Goal: Task Accomplishment & Management: Complete application form

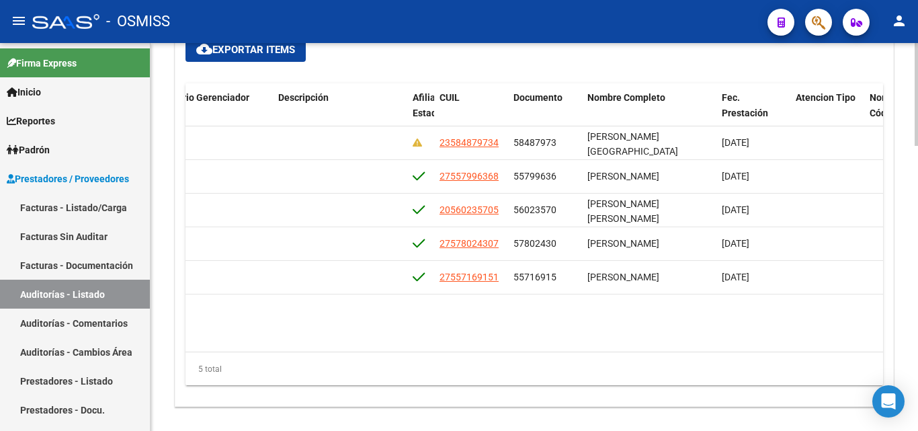
scroll to position [0, 936]
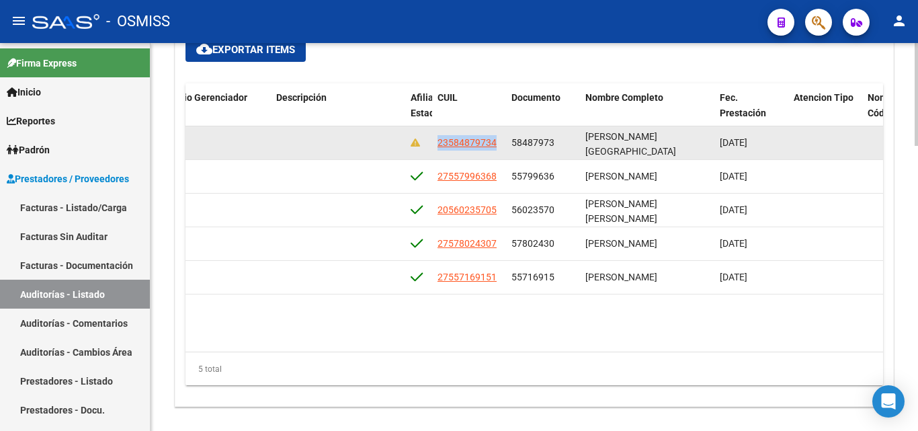
drag, startPoint x: 438, startPoint y: 139, endPoint x: 513, endPoint y: 151, distance: 76.3
click at [513, 151] on div "355268 I01 - Integral Salud (GILSA) $ 12.285,00 $ 12.285,00 $ 0,00 $ 0,00 $ 0,0…" at bounding box center [318, 143] width 2138 height 34
copy span "23584879734"
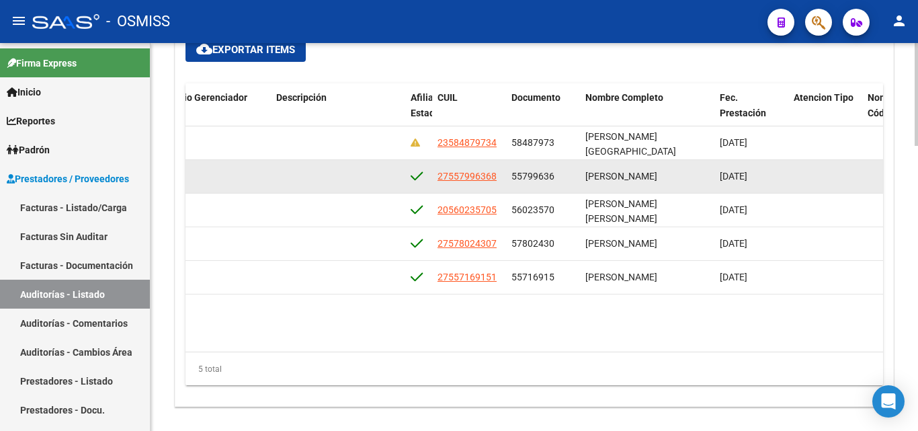
click at [362, 169] on datatable-body-cell at bounding box center [338, 176] width 134 height 33
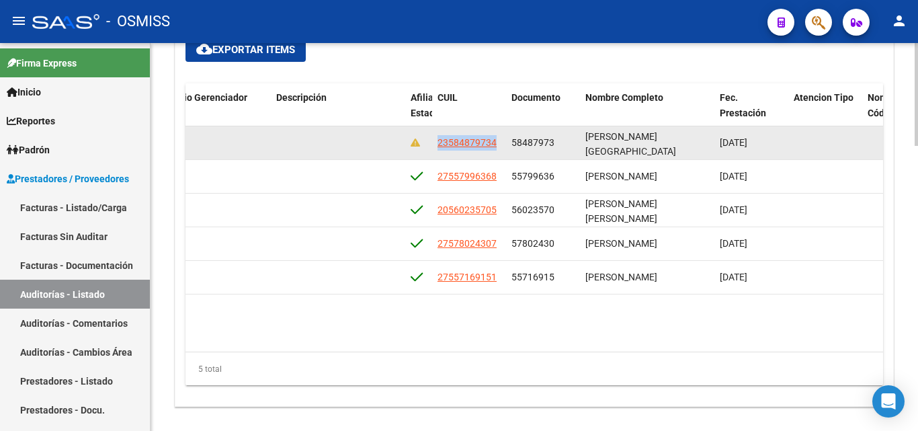
drag, startPoint x: 436, startPoint y: 143, endPoint x: 497, endPoint y: 138, distance: 61.3
click at [497, 138] on datatable-body-cell "23584879734" at bounding box center [469, 142] width 74 height 33
copy span "23584879734"
drag, startPoint x: 512, startPoint y: 140, endPoint x: 561, endPoint y: 134, distance: 48.9
click at [561, 134] on datatable-body-cell "58487973" at bounding box center [543, 142] width 74 height 33
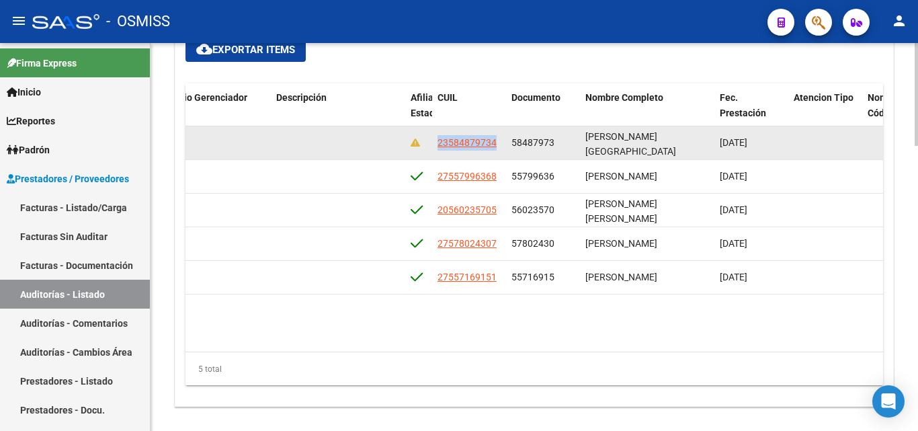
copy span "58487973"
click at [515, 143] on span "58487973" at bounding box center [533, 142] width 43 height 11
drag, startPoint x: 512, startPoint y: 138, endPoint x: 556, endPoint y: 148, distance: 45.4
click at [556, 148] on div "58487973" at bounding box center [543, 142] width 63 height 15
copy span "58487973"
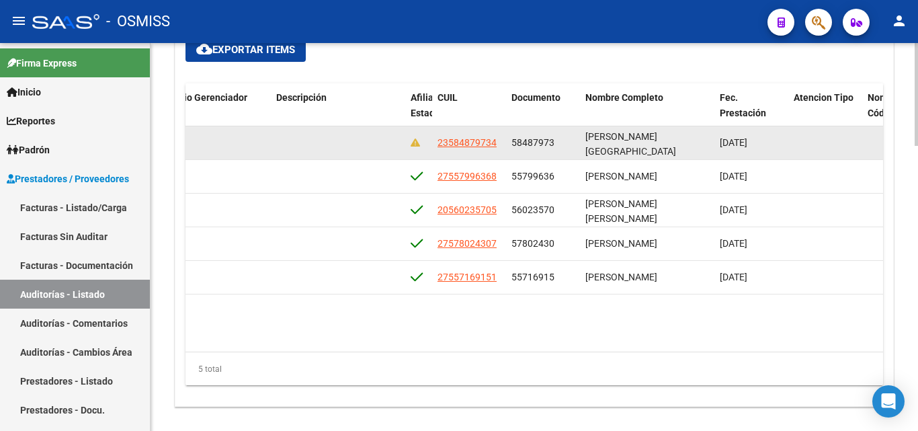
click at [514, 140] on span "58487973" at bounding box center [533, 142] width 43 height 11
click at [513, 143] on datatable-body-cell "58487973" at bounding box center [543, 142] width 74 height 33
drag, startPoint x: 510, startPoint y: 142, endPoint x: 565, endPoint y: 151, distance: 55.9
click at [565, 151] on datatable-body-cell "58487973" at bounding box center [543, 142] width 74 height 33
copy span "58487973"
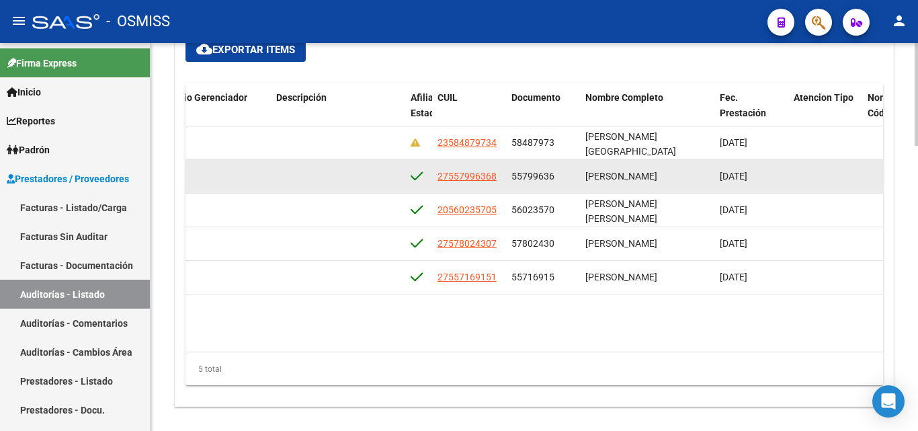
drag, startPoint x: 512, startPoint y: 175, endPoint x: 562, endPoint y: 171, distance: 50.6
click at [562, 171] on div "55799636" at bounding box center [543, 176] width 63 height 15
copy span "55799636"
click at [513, 177] on span "55799636" at bounding box center [533, 176] width 43 height 11
drag, startPoint x: 513, startPoint y: 177, endPoint x: 563, endPoint y: 175, distance: 50.4
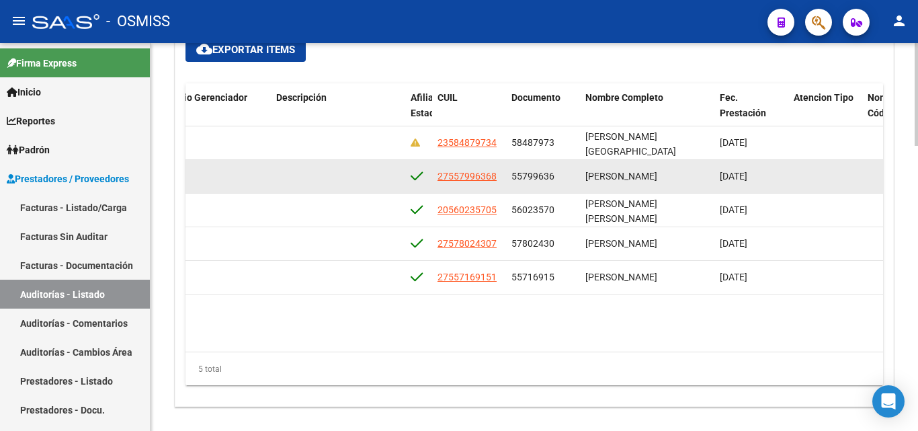
click at [563, 175] on div "55799636" at bounding box center [543, 176] width 63 height 15
copy span "55799636"
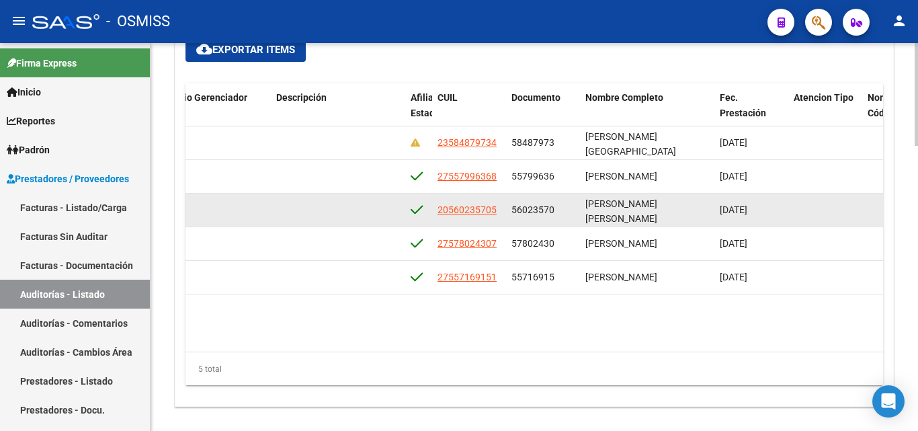
click at [510, 208] on datatable-body-cell "56023570" at bounding box center [543, 210] width 74 height 33
drag, startPoint x: 513, startPoint y: 208, endPoint x: 561, endPoint y: 208, distance: 48.4
click at [561, 208] on div "56023570" at bounding box center [543, 209] width 63 height 15
copy span "56023570"
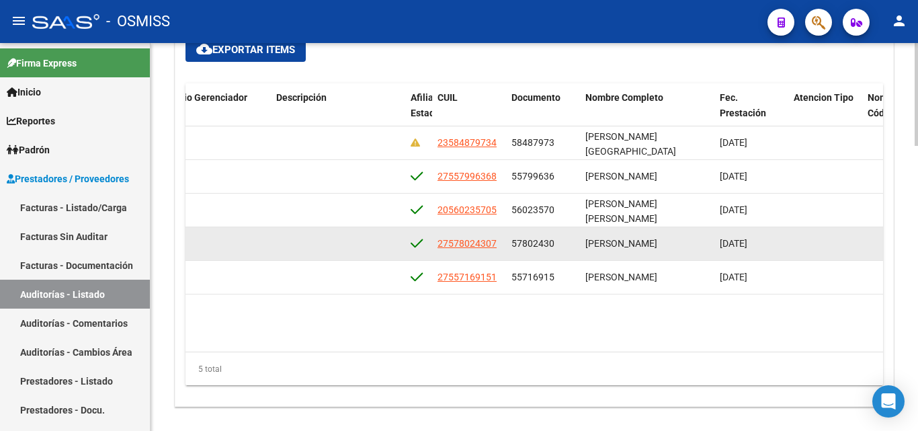
drag, startPoint x: 513, startPoint y: 242, endPoint x: 560, endPoint y: 242, distance: 47.1
click at [560, 242] on div "57802430" at bounding box center [543, 243] width 63 height 15
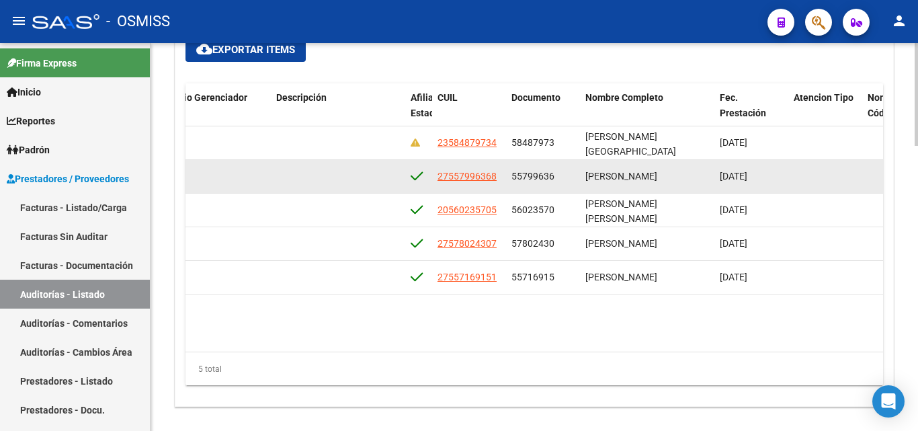
copy span "57802430"
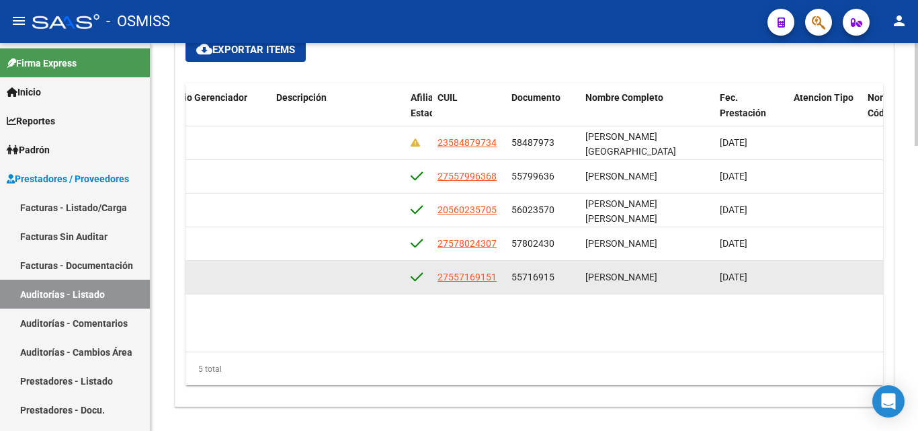
click at [513, 275] on span "55716915" at bounding box center [533, 277] width 43 height 11
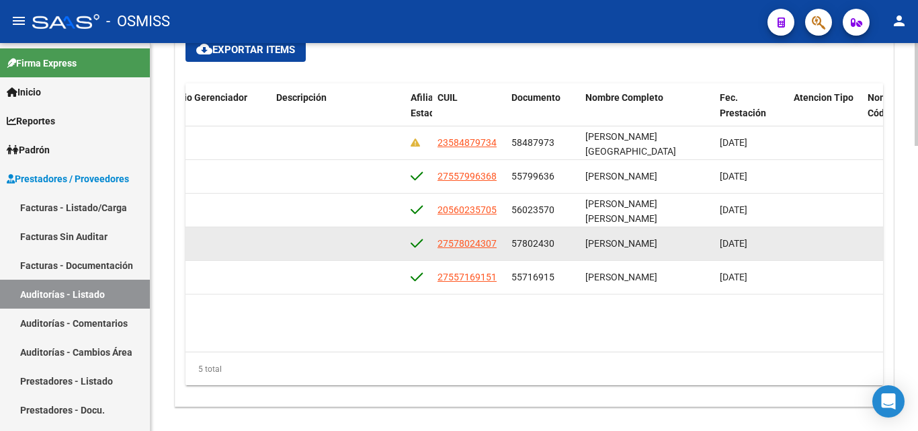
drag, startPoint x: 513, startPoint y: 241, endPoint x: 561, endPoint y: 240, distance: 48.4
click at [561, 240] on div "57802430" at bounding box center [543, 243] width 63 height 15
copy span "57802430"
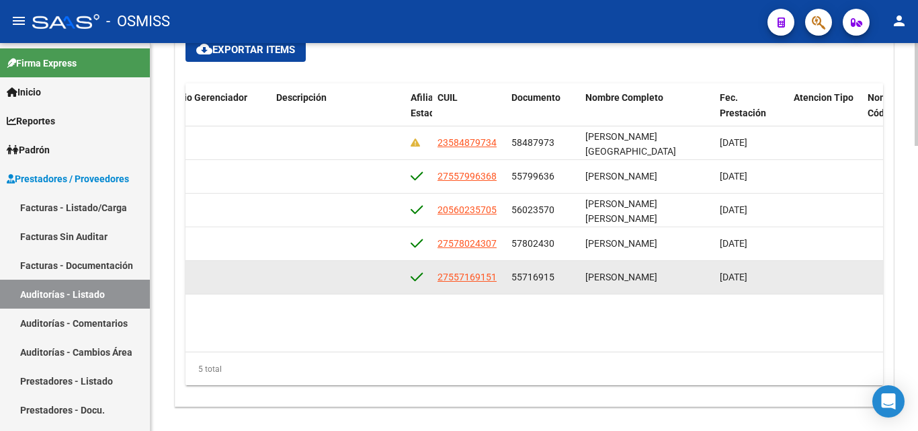
drag, startPoint x: 512, startPoint y: 278, endPoint x: 560, endPoint y: 280, distance: 47.8
click at [560, 280] on div "55716915" at bounding box center [543, 277] width 63 height 15
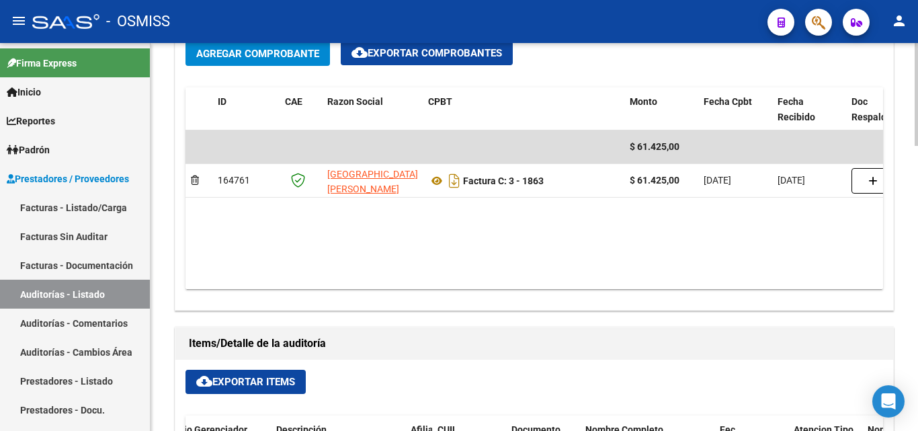
scroll to position [605, 0]
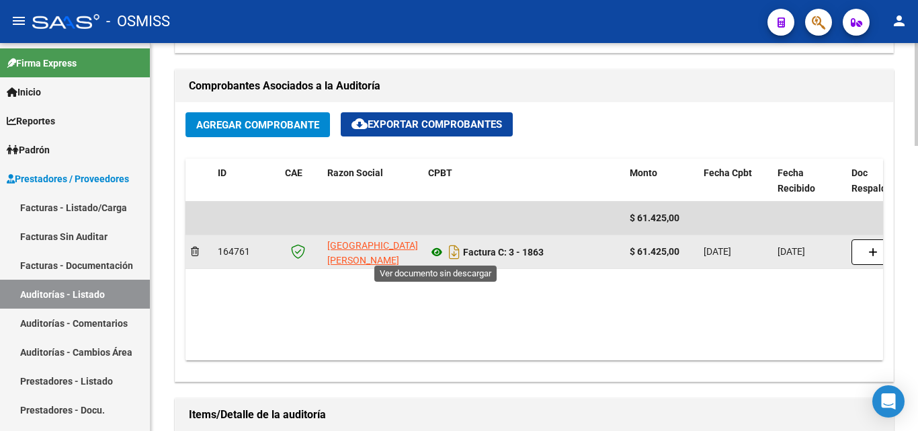
click at [437, 252] on icon at bounding box center [436, 252] width 17 height 16
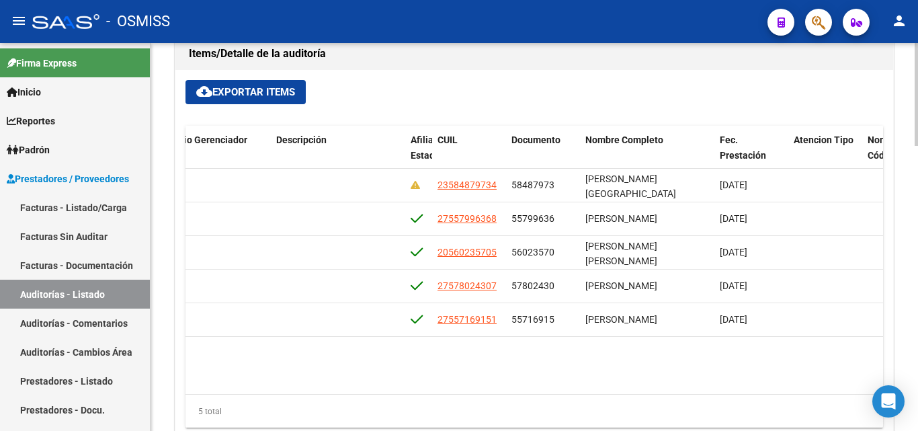
scroll to position [971, 0]
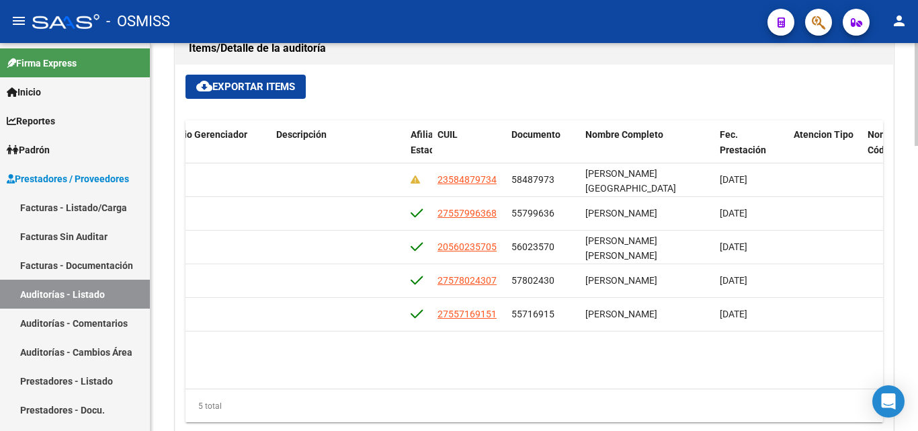
click at [918, 315] on div at bounding box center [916, 351] width 3 height 103
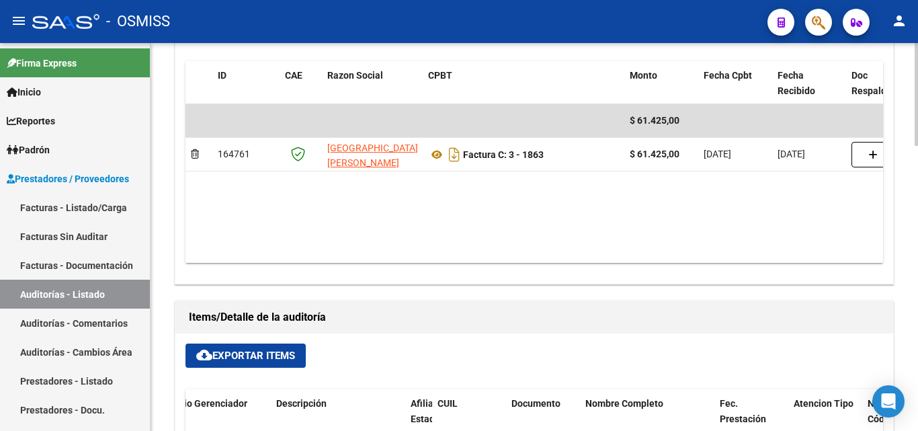
scroll to position [635, 0]
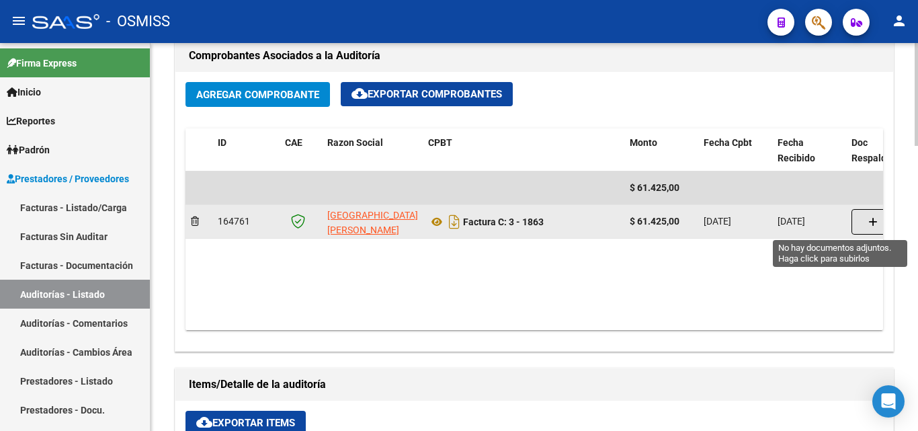
click at [873, 217] on icon "button" at bounding box center [872, 222] width 9 height 10
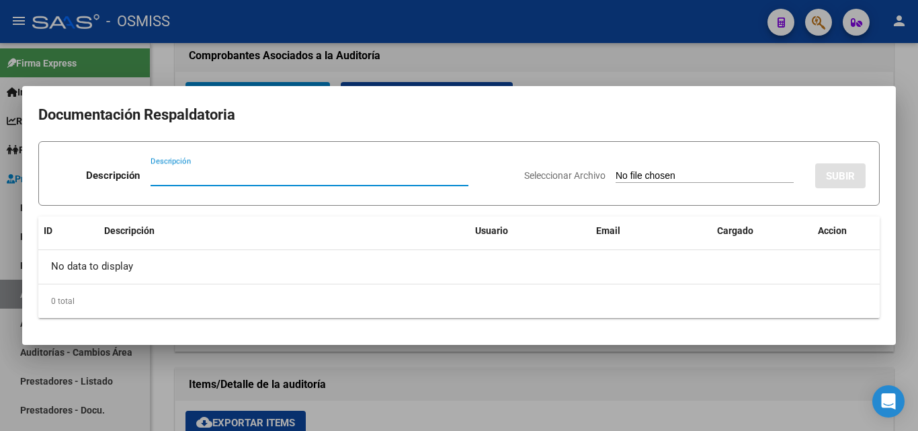
click at [672, 73] on div at bounding box center [459, 215] width 918 height 431
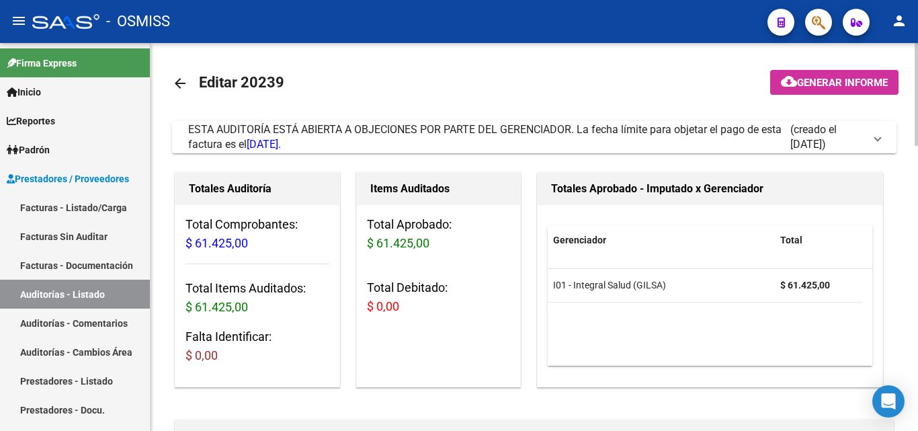
scroll to position [0, 0]
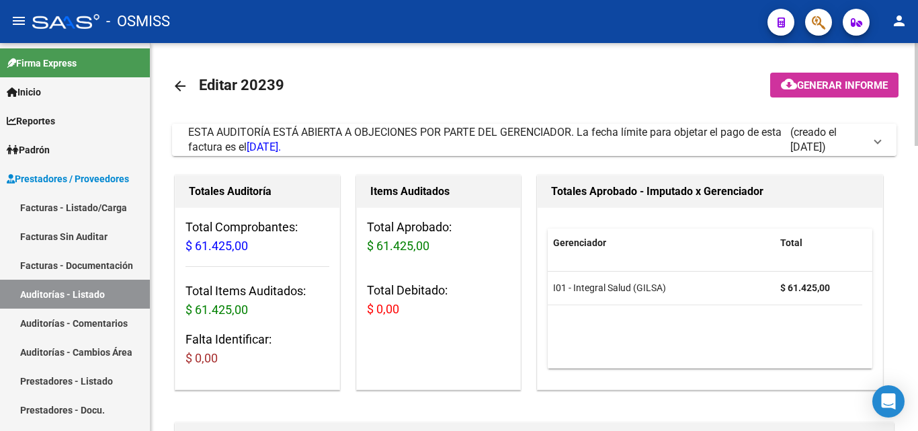
click at [882, 140] on mat-expansion-panel-header "ESTA AUDITORÍA ESTÁ ABIERTA A OBJECIONES POR PARTE DEL GERENCIADOR. La fecha lí…" at bounding box center [534, 140] width 725 height 32
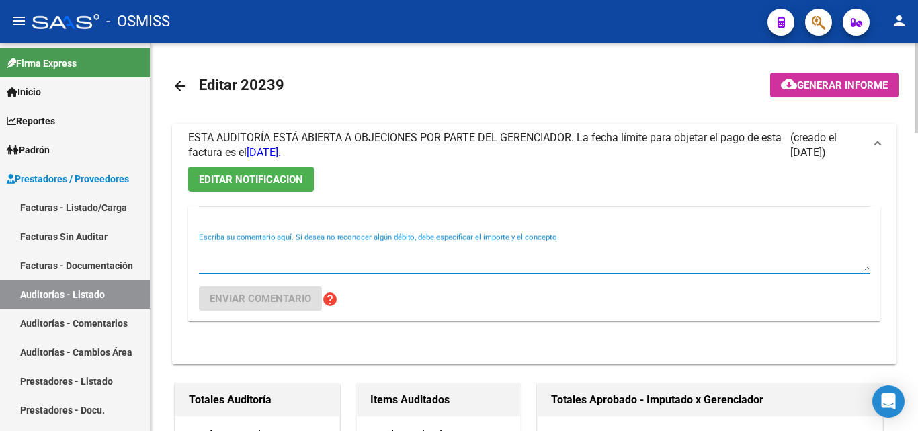
click at [247, 262] on textarea "Escriba su comentario aquí. Si desea no reconocer algún débito, debe especifica…" at bounding box center [534, 257] width 671 height 27
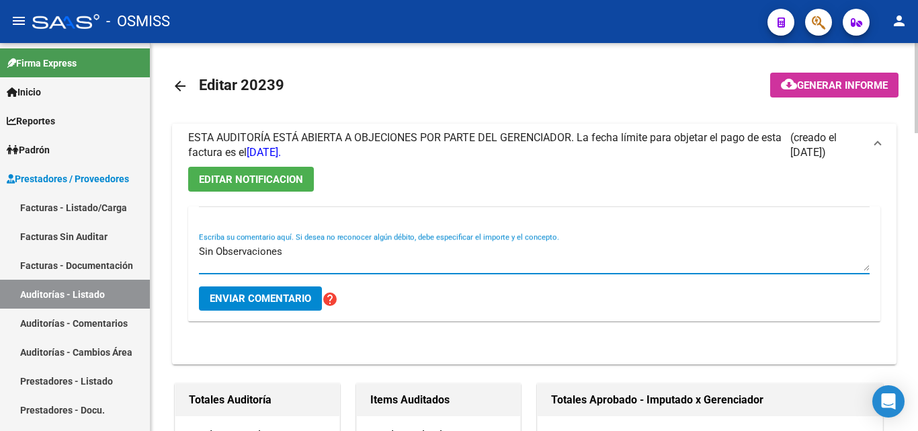
click at [222, 245] on textarea "Sin Observaciones" at bounding box center [534, 257] width 671 height 27
type textarea "Sin observaciones"
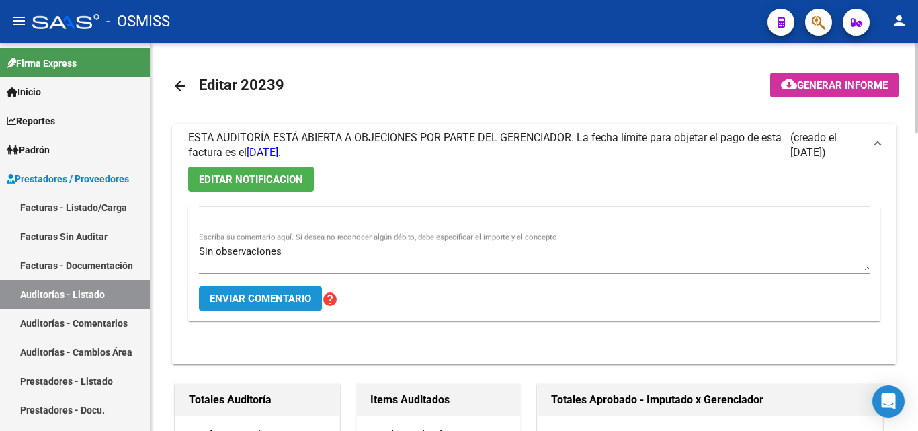
click at [264, 302] on span "Enviar comentario" at bounding box center [261, 298] width 102 height 12
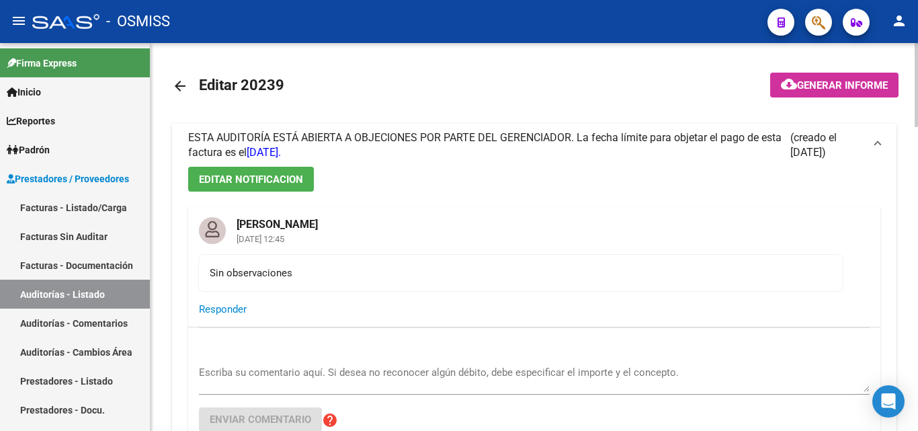
click at [177, 89] on mat-icon "arrow_back" at bounding box center [180, 86] width 16 height 16
click at [180, 85] on mat-icon "arrow_back" at bounding box center [180, 86] width 16 height 16
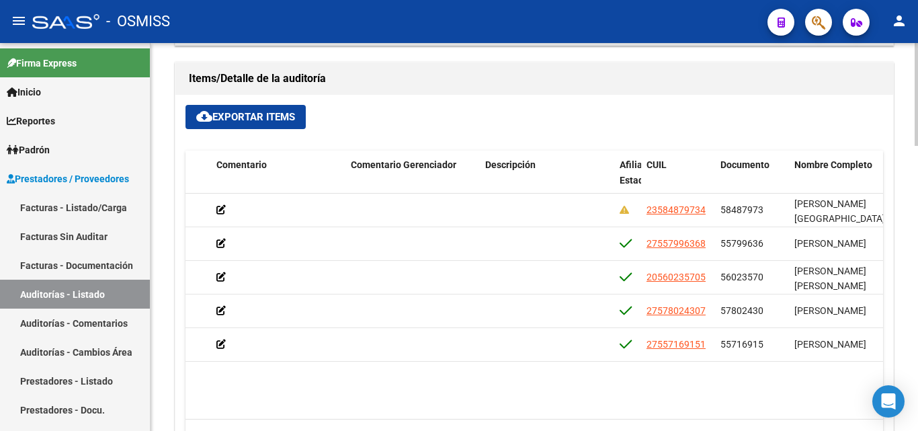
scroll to position [0, 736]
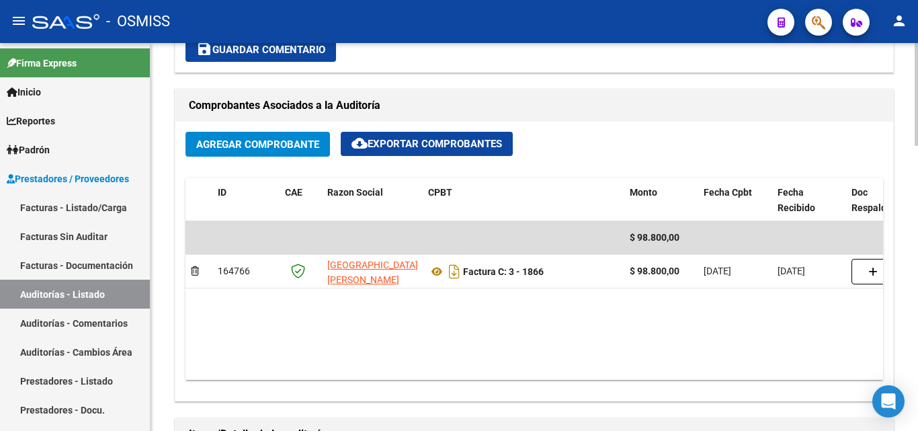
scroll to position [605, 0]
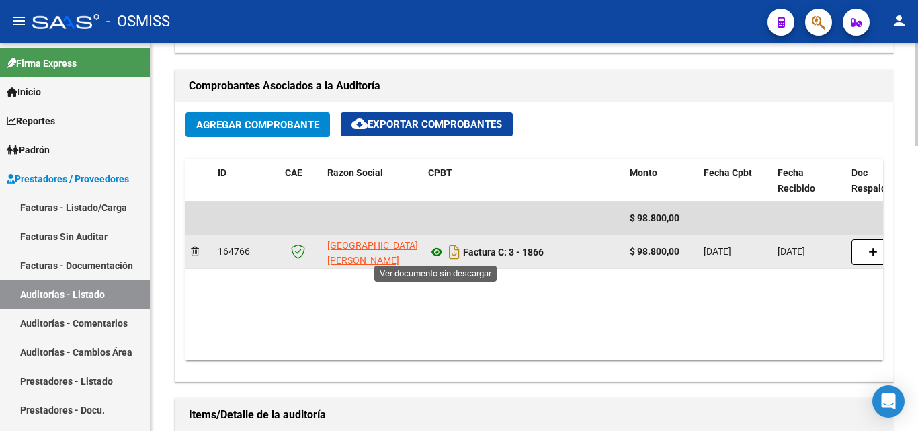
click at [434, 251] on icon at bounding box center [436, 252] width 17 height 16
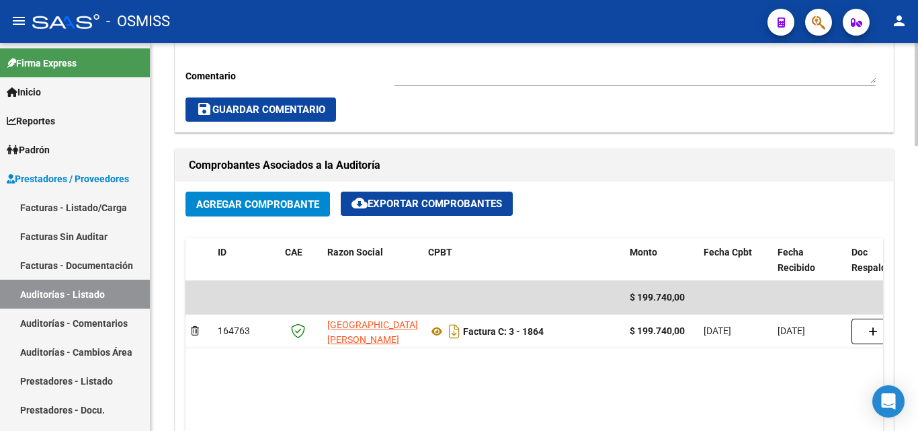
scroll to position [605, 0]
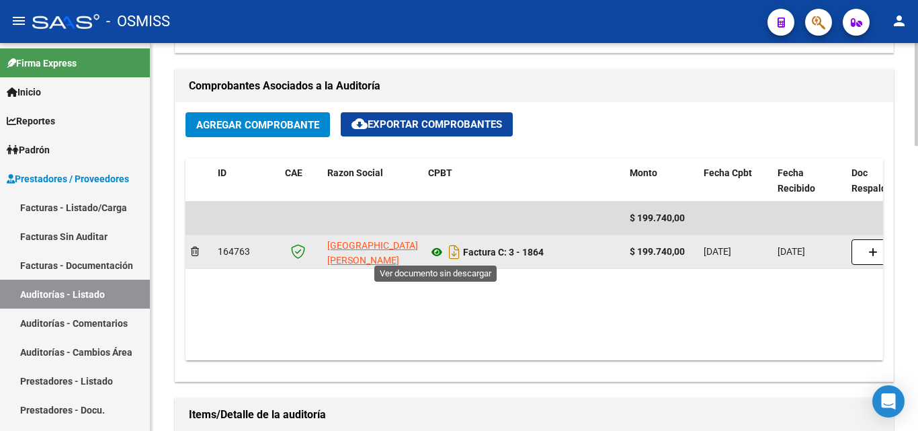
click at [436, 255] on icon at bounding box center [436, 252] width 17 height 16
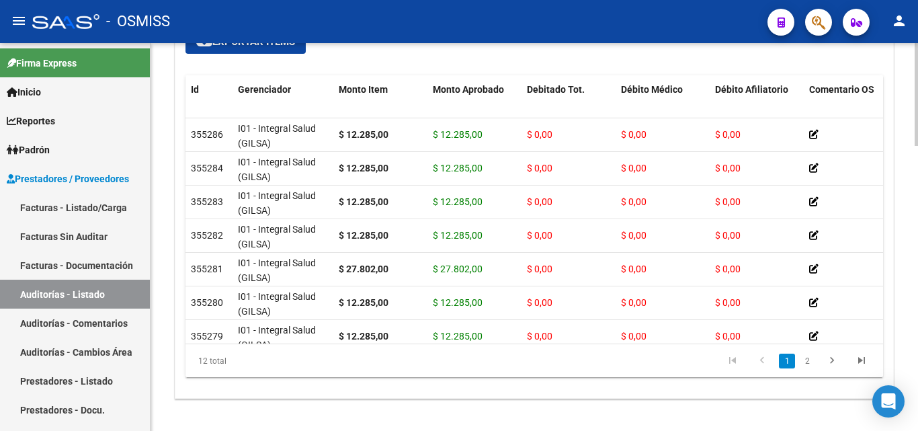
scroll to position [1029, 0]
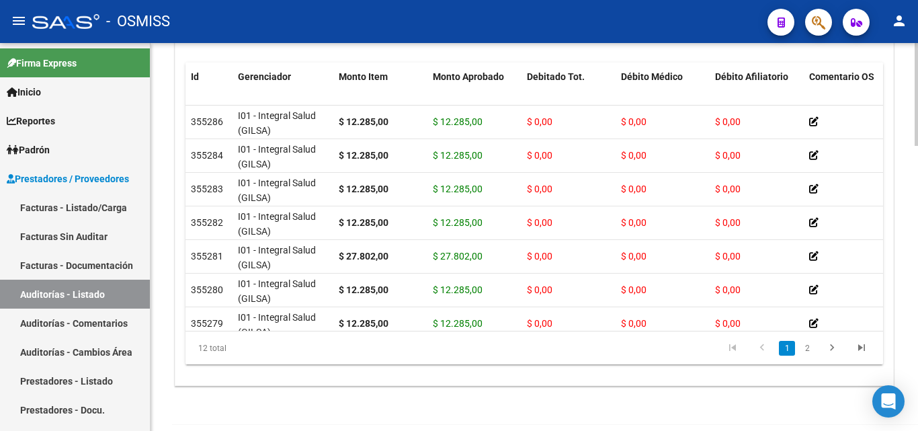
click at [916, 325] on div at bounding box center [916, 366] width 3 height 103
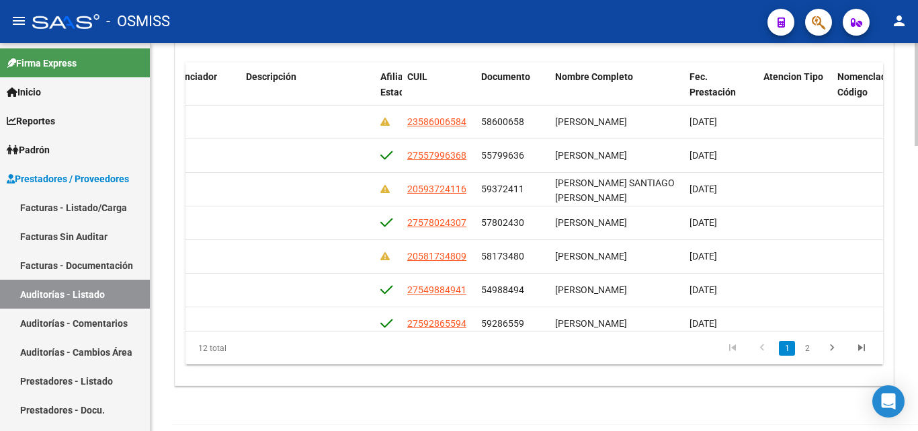
scroll to position [0, 975]
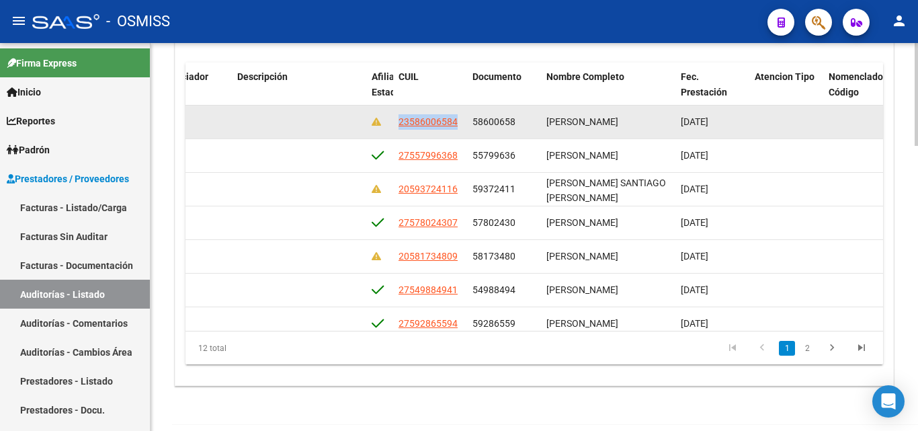
drag, startPoint x: 397, startPoint y: 122, endPoint x: 454, endPoint y: 131, distance: 57.9
click at [454, 131] on datatable-body-cell "23586006584" at bounding box center [430, 122] width 74 height 33
copy span "23586006584"
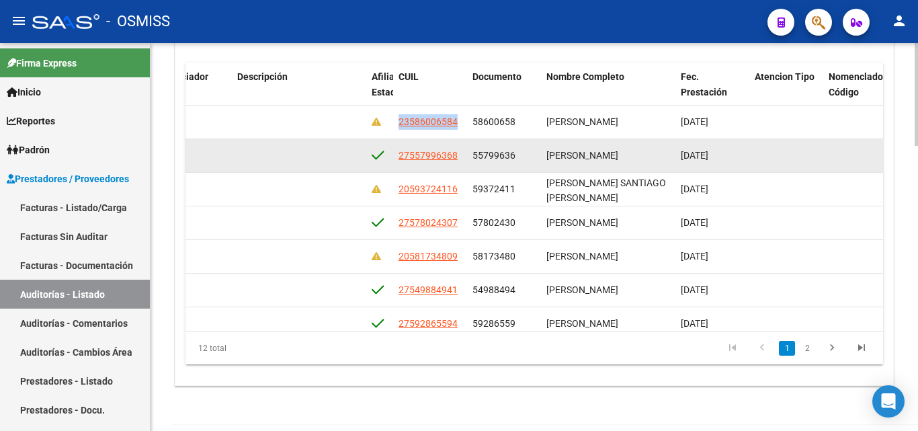
drag, startPoint x: 473, startPoint y: 155, endPoint x: 521, endPoint y: 155, distance: 47.7
click at [521, 155] on div "55799636" at bounding box center [504, 155] width 63 height 15
copy span "55799636"
